Goal: Information Seeking & Learning: Learn about a topic

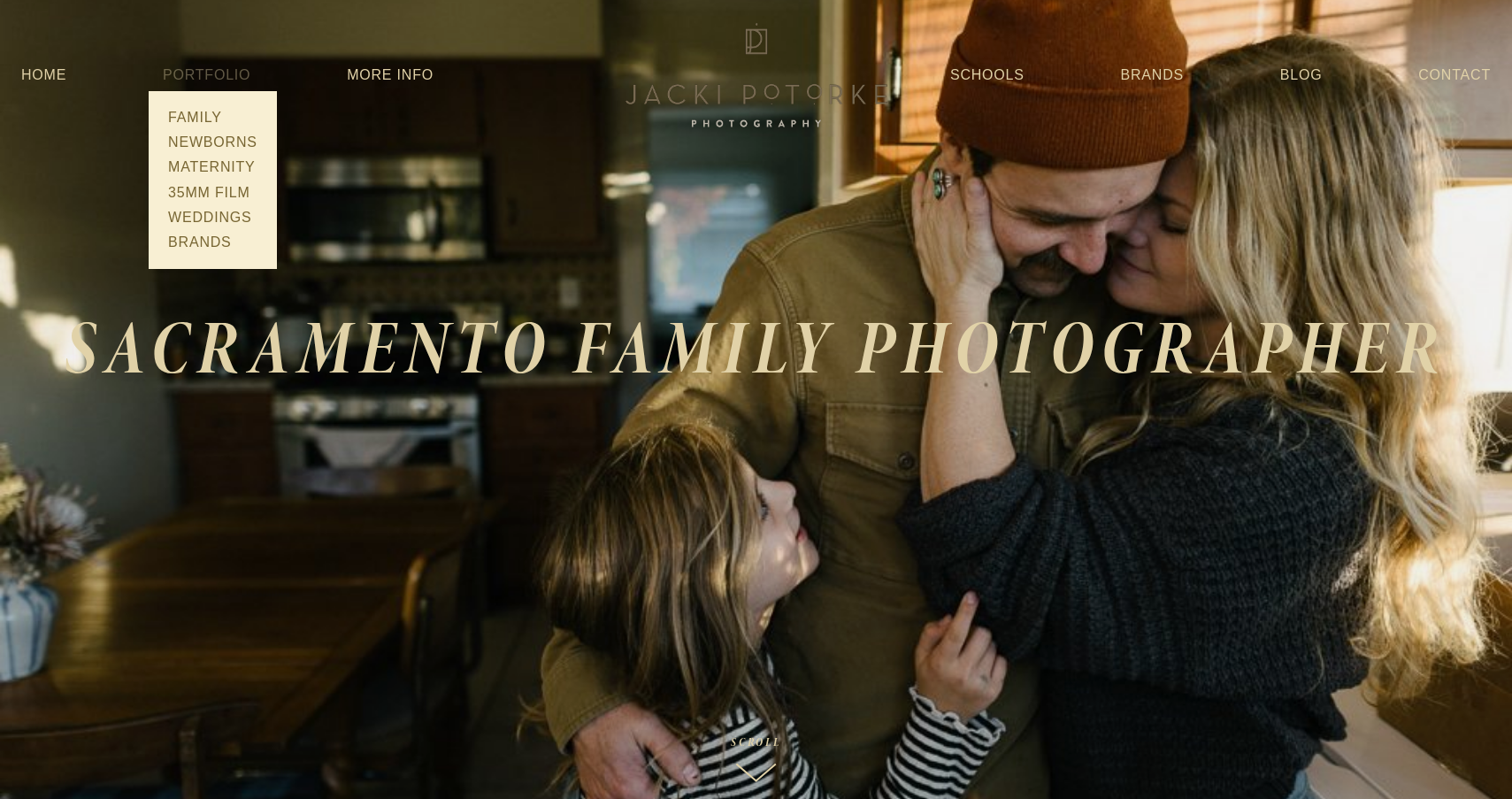
click at [185, 73] on link "Portfolio" at bounding box center [207, 74] width 88 height 15
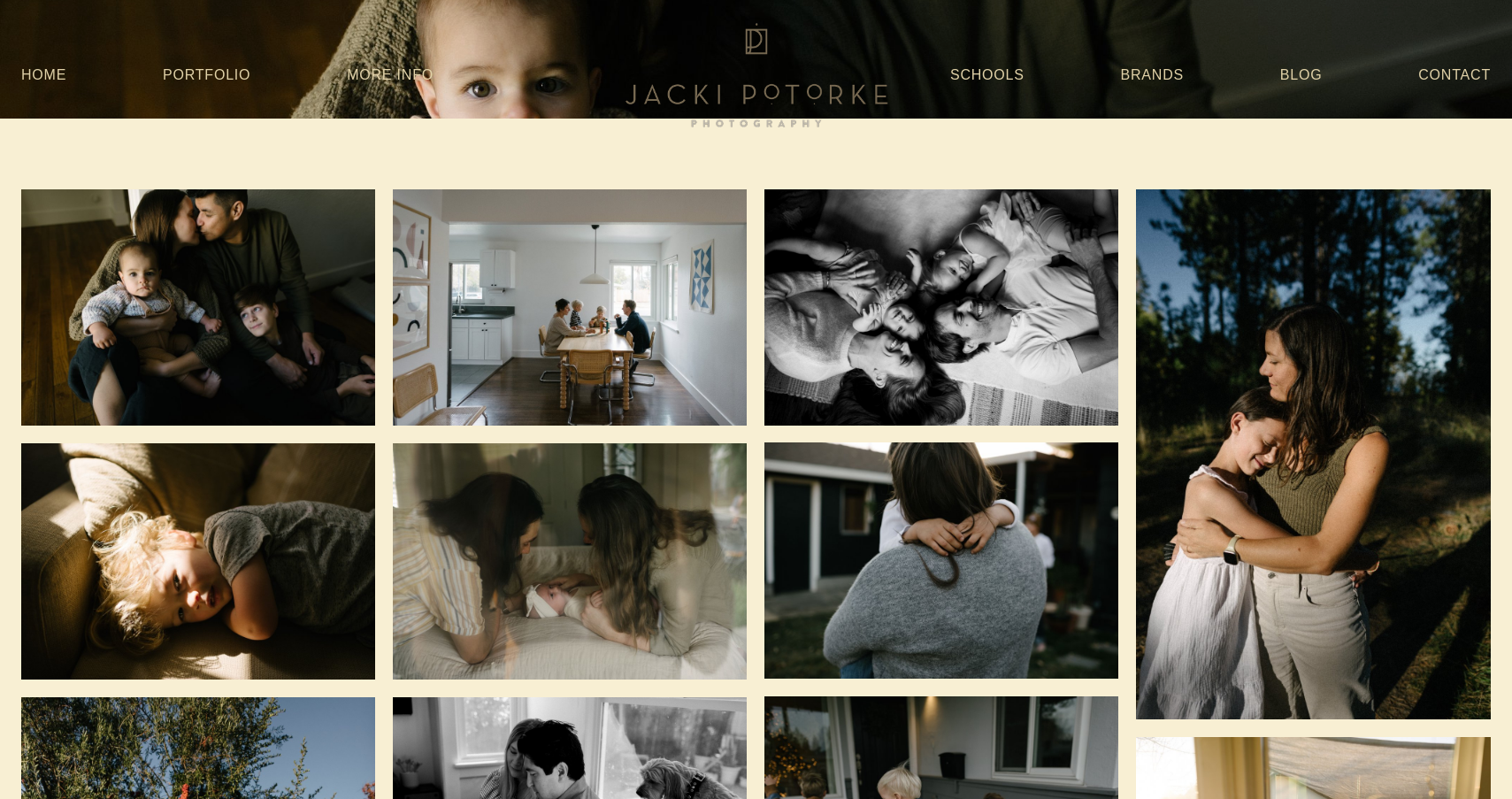
click at [237, 283] on img at bounding box center [198, 308] width 354 height 236
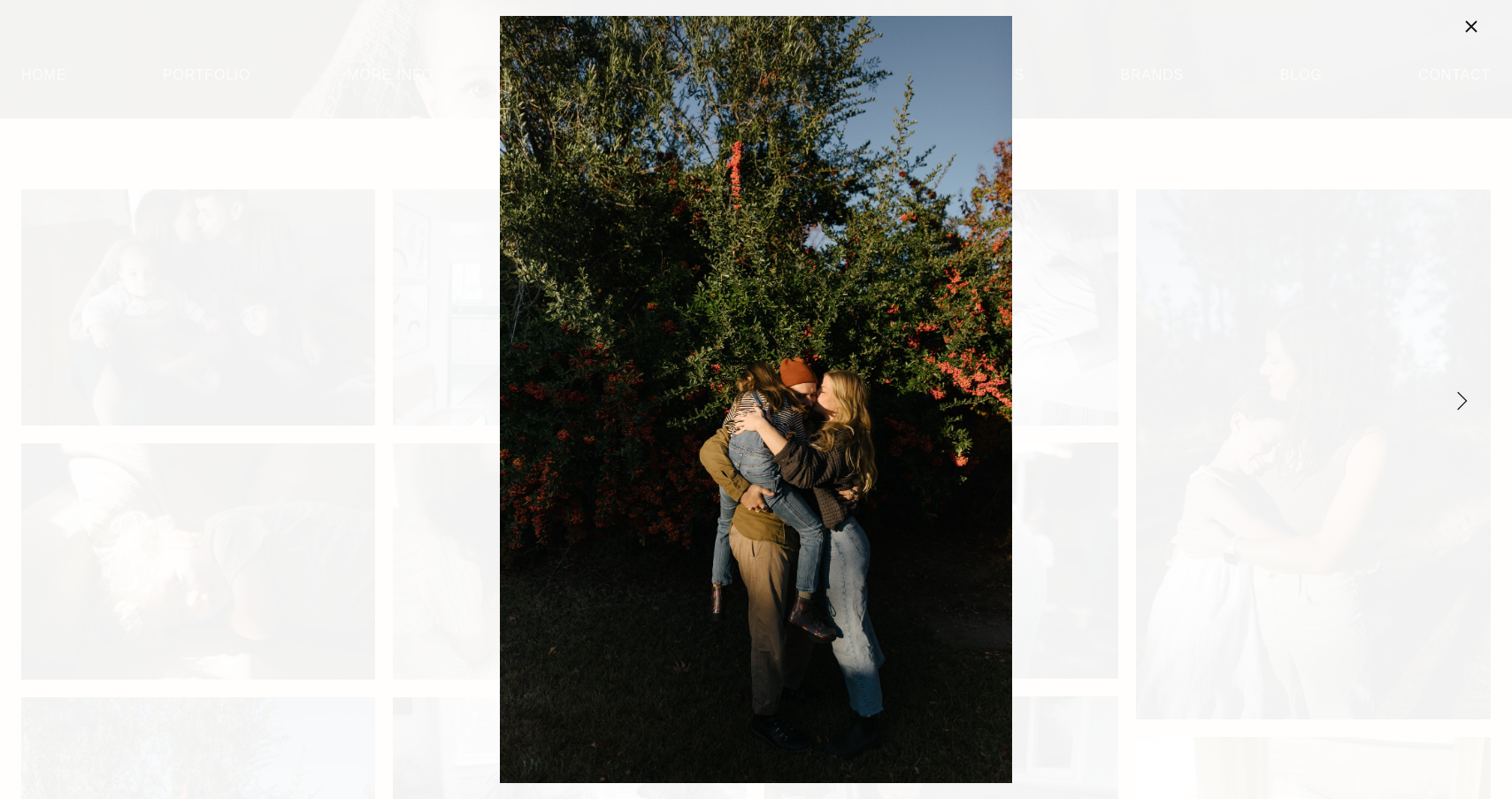
click at [1192, 246] on div "Gallery" at bounding box center [756, 399] width 1452 height 767
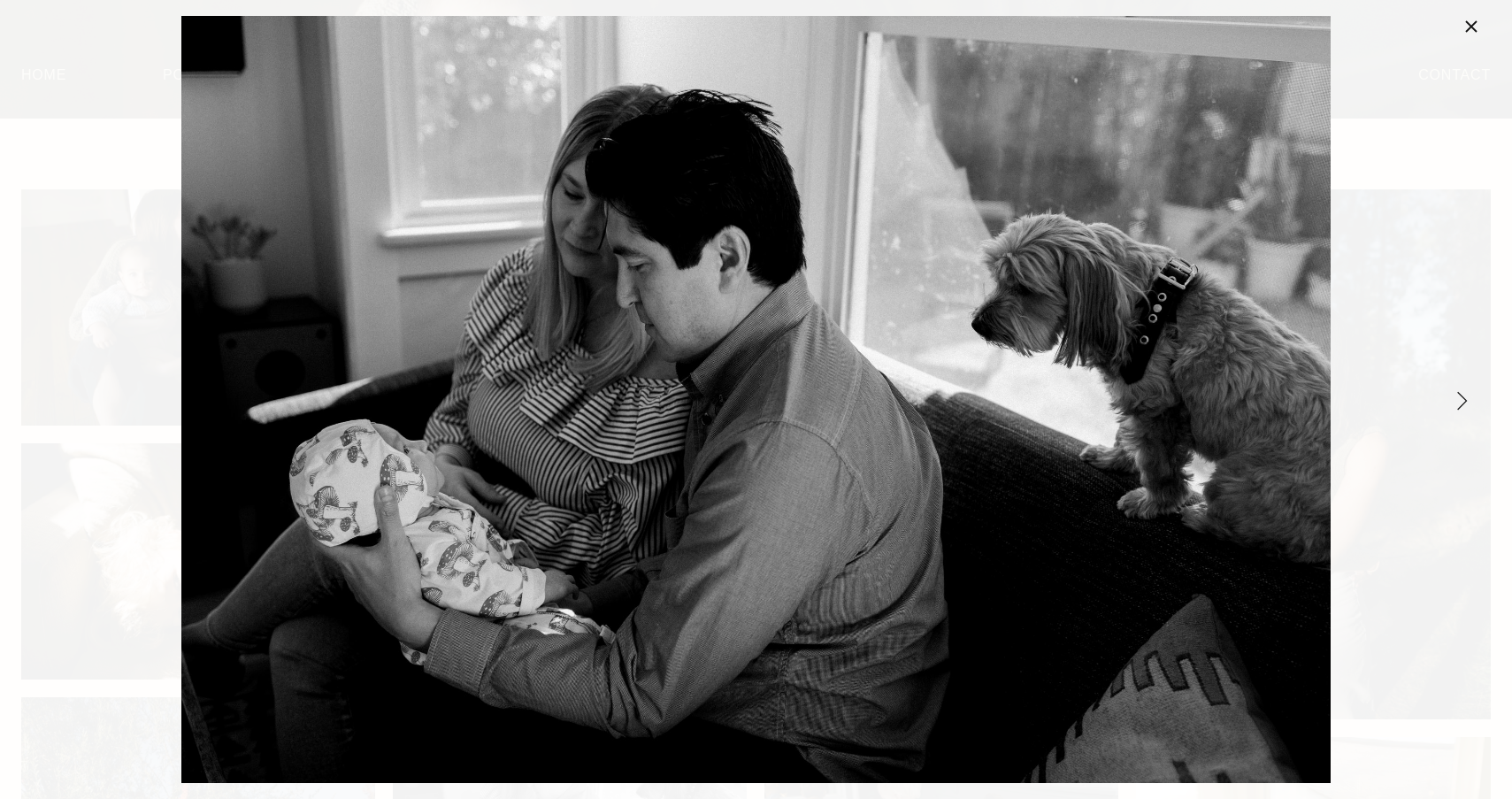
click at [1469, 32] on link "Close" at bounding box center [1472, 26] width 22 height 21
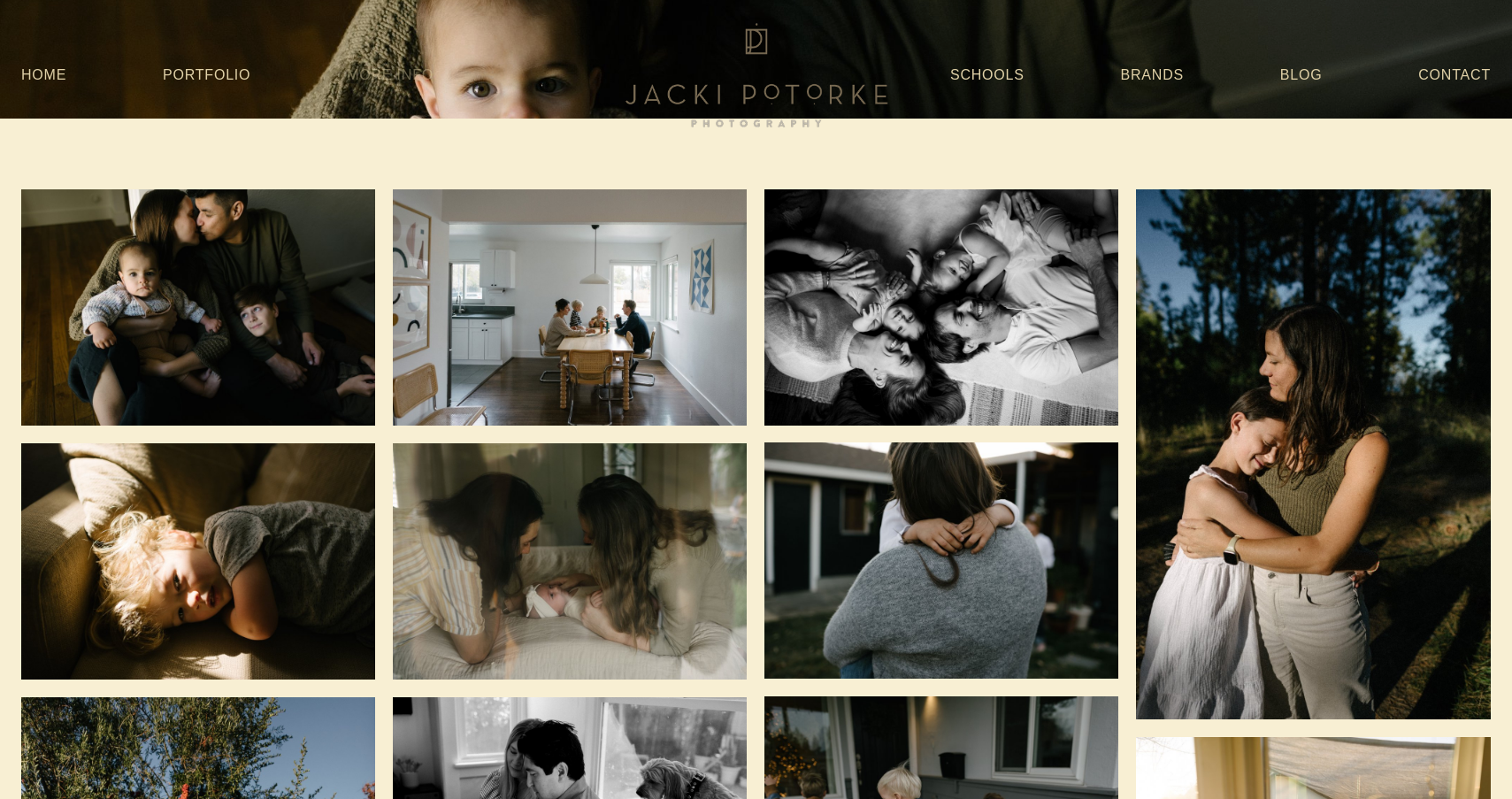
click at [347, 79] on link "More Info" at bounding box center [390, 75] width 87 height 32
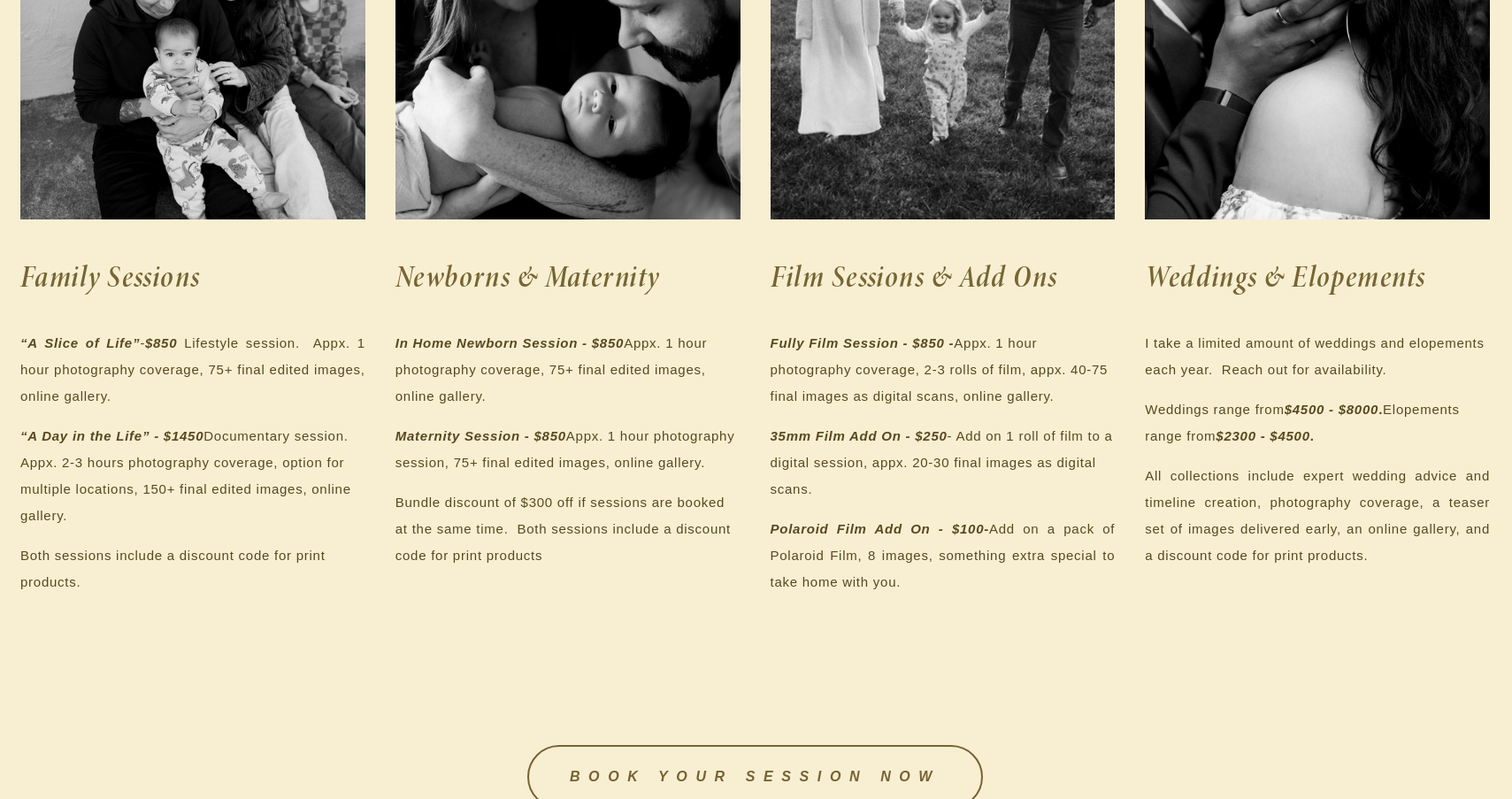
scroll to position [547, 1]
